Goal: Transaction & Acquisition: Purchase product/service

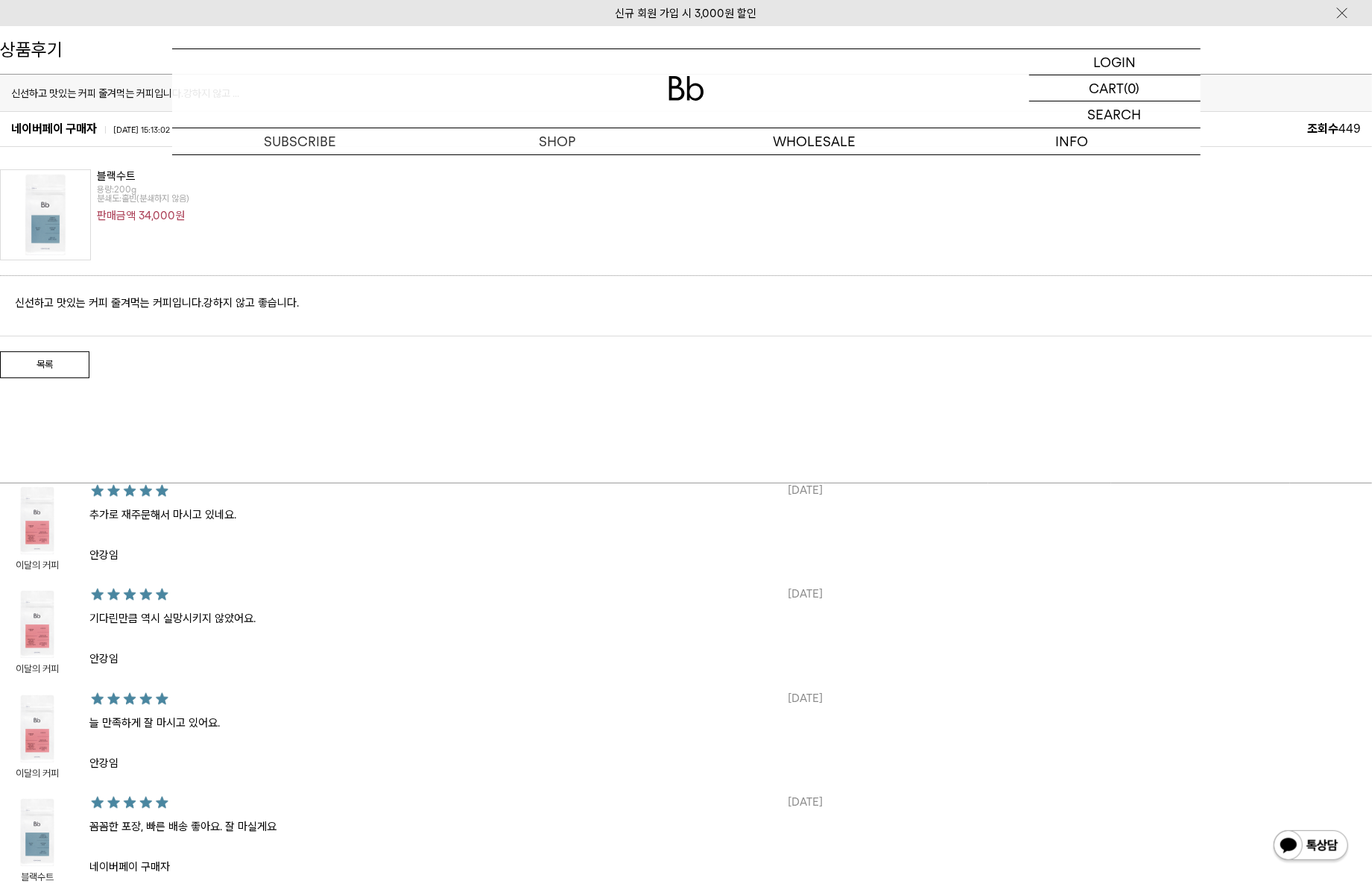
click at [661, 87] on div at bounding box center [687, 89] width 1029 height 78
click at [674, 89] on img at bounding box center [686, 88] width 35 height 24
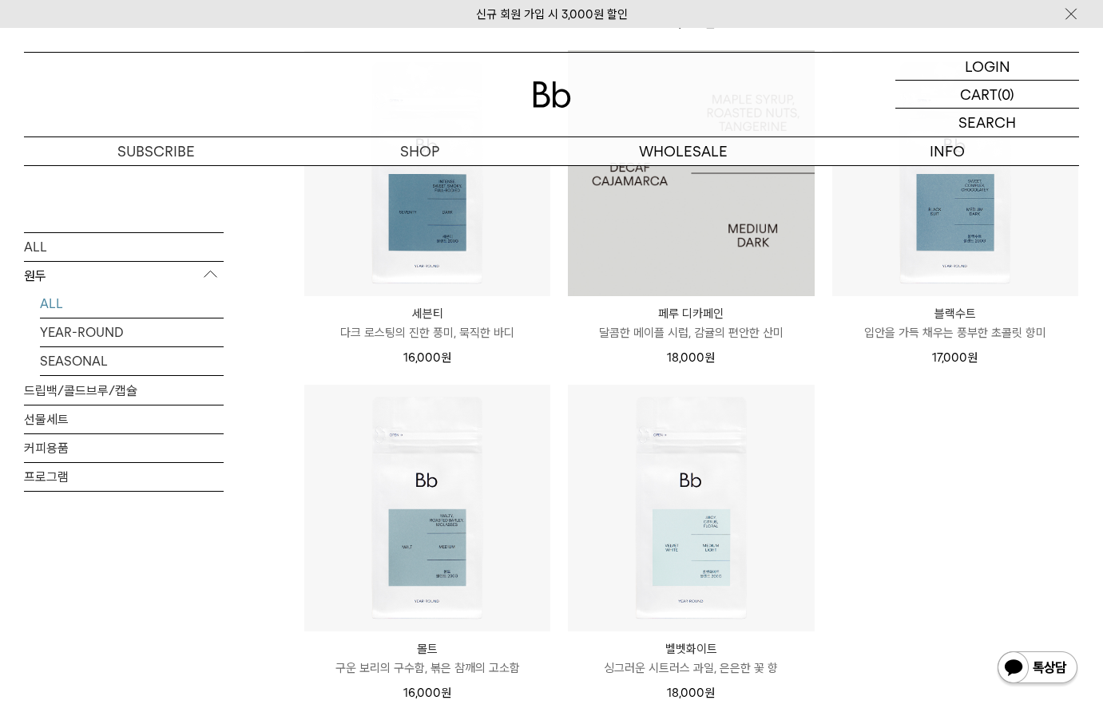
scroll to position [1063, 0]
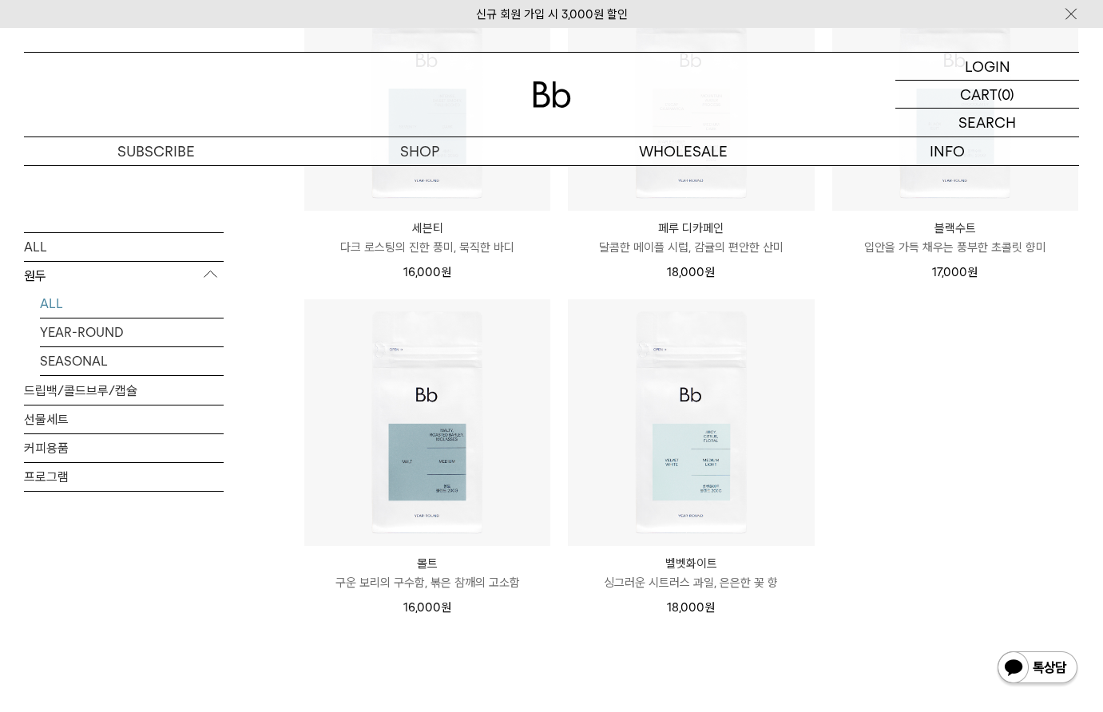
click at [973, 238] on p "입안을 가득 채우는 풍부한 초콜릿 향미" at bounding box center [955, 247] width 246 height 19
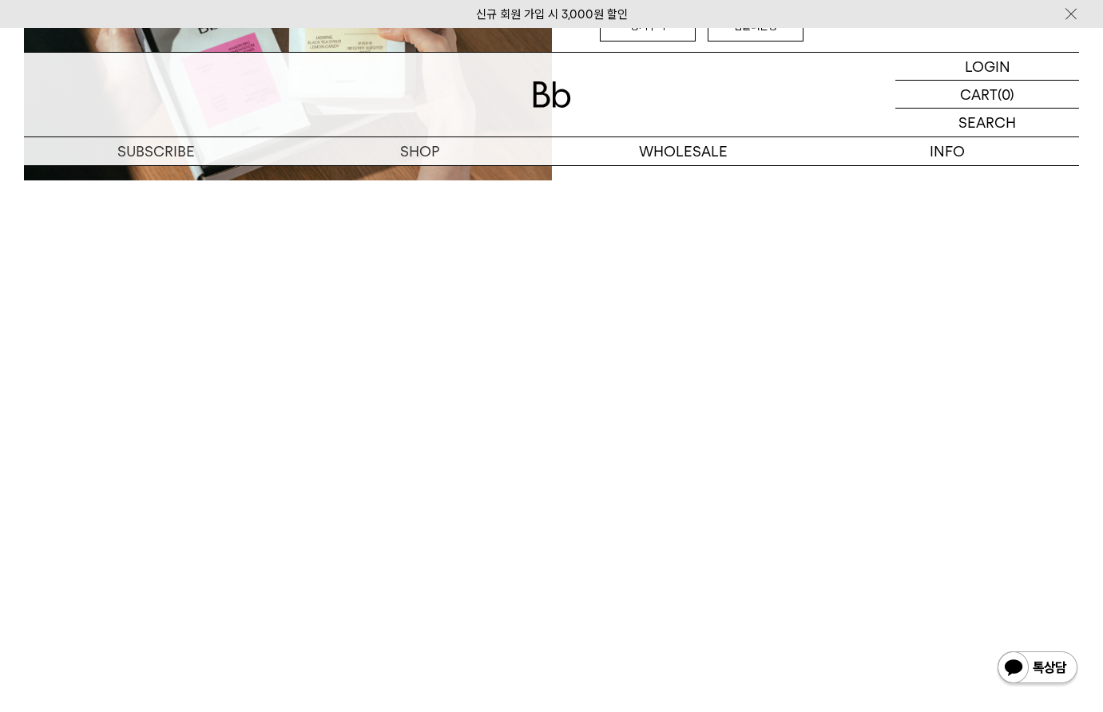
scroll to position [3702, 0]
